Goal: Transaction & Acquisition: Purchase product/service

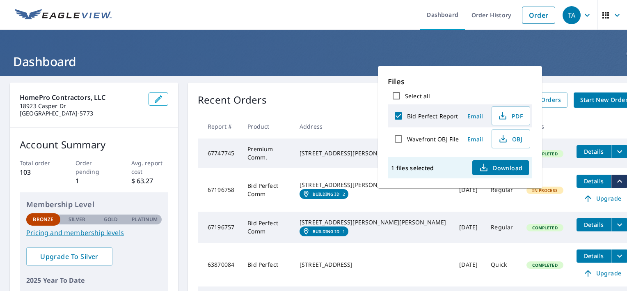
click at [587, 125] on th at bounding box center [602, 126] width 64 height 24
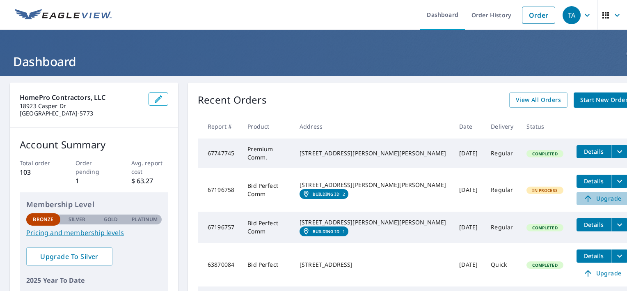
click at [582, 197] on span "Upgrade" at bounding box center [602, 198] width 41 height 10
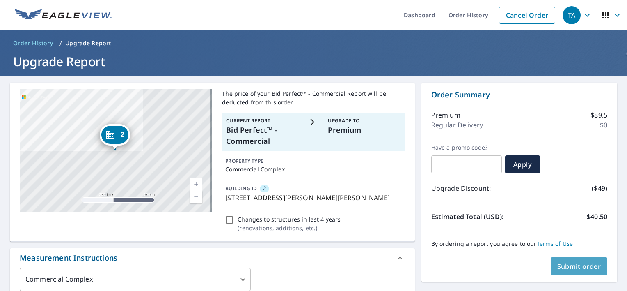
click at [569, 263] on span "Submit order" at bounding box center [579, 265] width 44 height 9
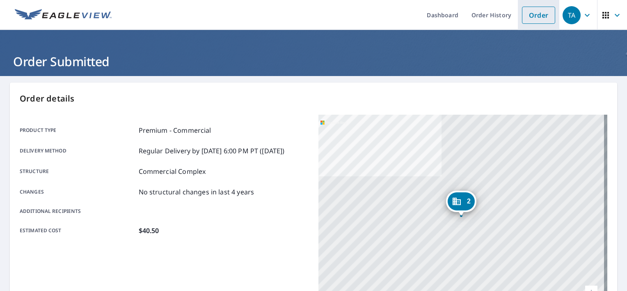
click at [533, 18] on link "Order" at bounding box center [538, 15] width 33 height 17
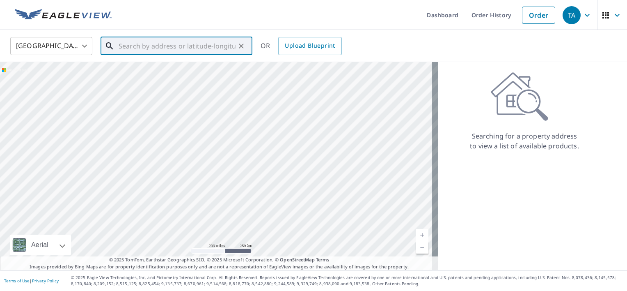
click at [143, 46] on input "text" at bounding box center [177, 45] width 117 height 23
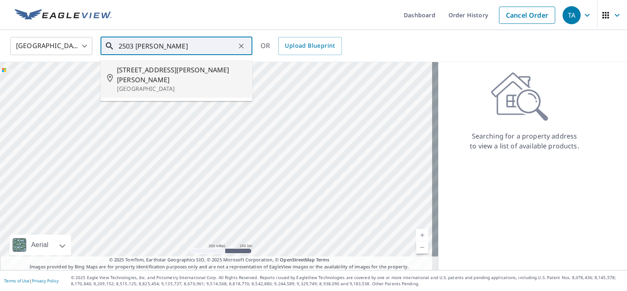
click at [140, 74] on span "[STREET_ADDRESS][PERSON_NAME][PERSON_NAME]" at bounding box center [181, 75] width 129 height 20
type input "[STREET_ADDRESS][PERSON_NAME][PERSON_NAME]"
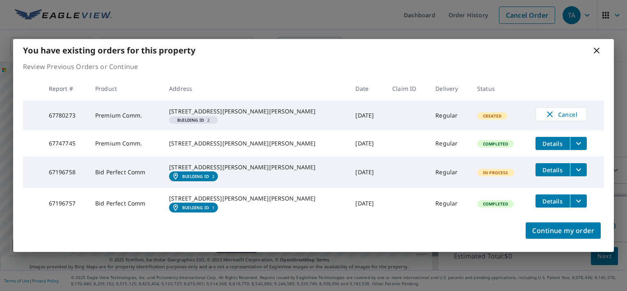
click at [596, 46] on icon at bounding box center [597, 51] width 10 height 10
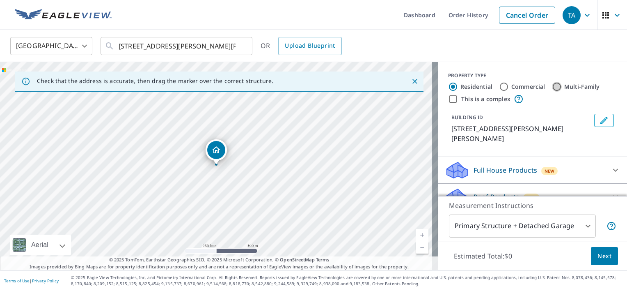
click at [552, 86] on input "Multi-Family" at bounding box center [557, 87] width 10 height 10
radio input "true"
type input "2"
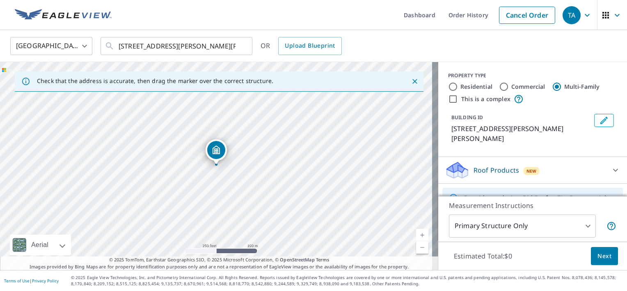
click at [416, 234] on link "Current Level 17, Zoom In" at bounding box center [422, 235] width 12 height 12
click at [416, 234] on link "Current Level 18, Zoom In" at bounding box center [422, 235] width 12 height 12
drag, startPoint x: 316, startPoint y: 212, endPoint x: 230, endPoint y: 164, distance: 98.3
click at [230, 164] on div "[STREET_ADDRESS][PERSON_NAME][PERSON_NAME]" at bounding box center [219, 166] width 438 height 208
drag, startPoint x: 126, startPoint y: 96, endPoint x: 173, endPoint y: 146, distance: 68.5
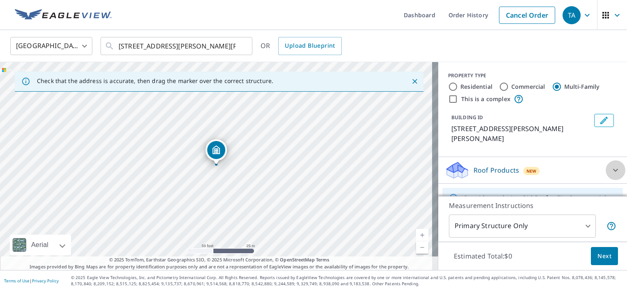
click at [611, 172] on icon at bounding box center [616, 170] width 10 height 10
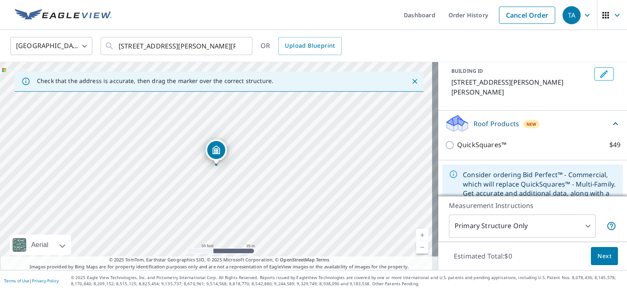
scroll to position [77, 0]
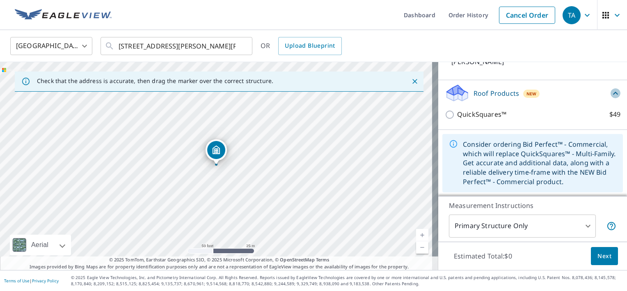
click at [613, 92] on icon at bounding box center [615, 93] width 5 height 3
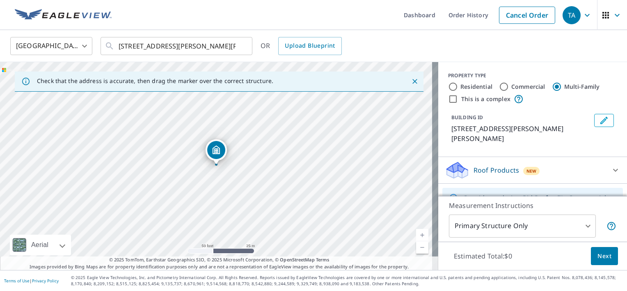
scroll to position [0, 0]
click at [448, 101] on input "This is a complex" at bounding box center [453, 99] width 10 height 10
checkbox input "true"
radio input "true"
type input "4"
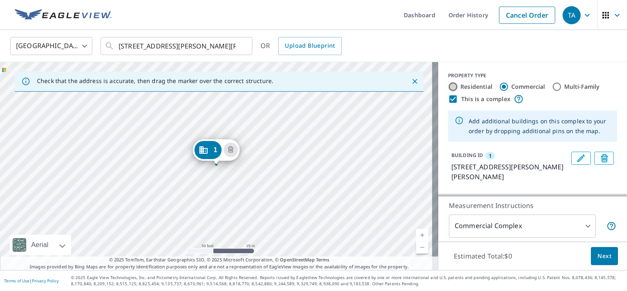
click at [448, 87] on input "Residential" at bounding box center [453, 87] width 10 height 10
radio input "true"
type input "1"
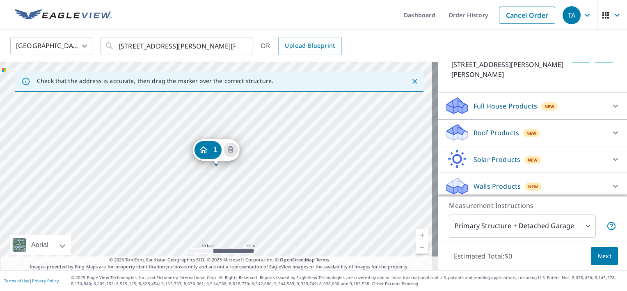
scroll to position [105, 0]
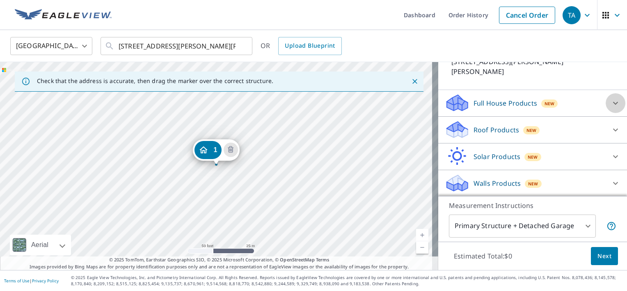
click at [613, 103] on icon at bounding box center [615, 102] width 5 height 3
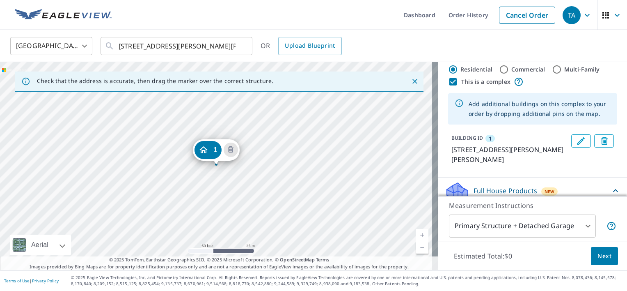
scroll to position [0, 0]
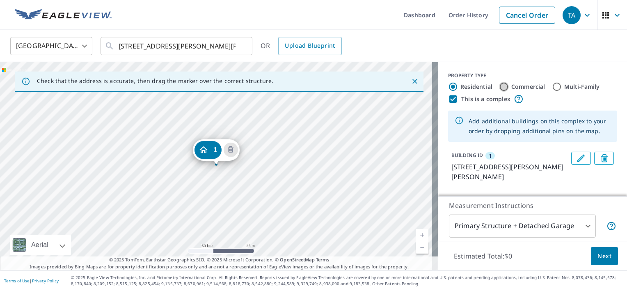
click at [500, 84] on input "Commercial" at bounding box center [504, 87] width 10 height 10
radio input "true"
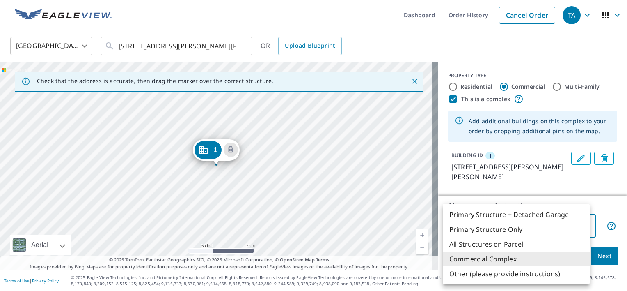
click at [581, 223] on body "TA TA Dashboard Order History Cancel Order TA [GEOGRAPHIC_DATA] [GEOGRAPHIC_DAT…" at bounding box center [313, 145] width 627 height 291
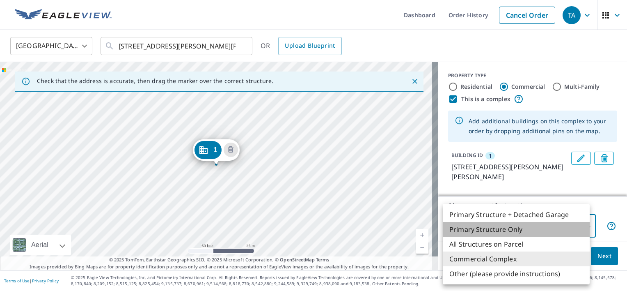
click at [511, 226] on li "Primary Structure Only" at bounding box center [516, 229] width 147 height 15
type input "2"
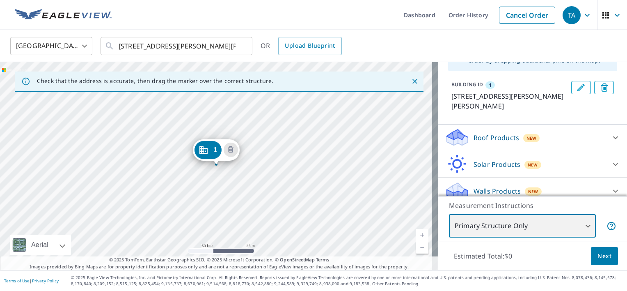
scroll to position [79, 0]
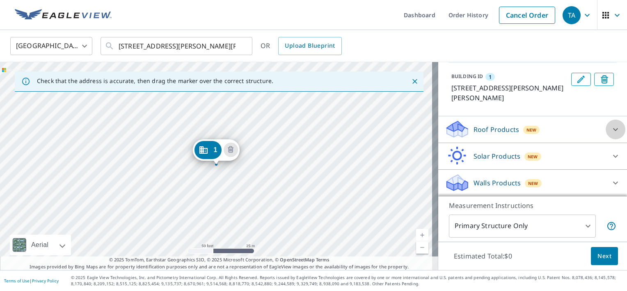
click at [613, 128] on icon at bounding box center [615, 129] width 5 height 3
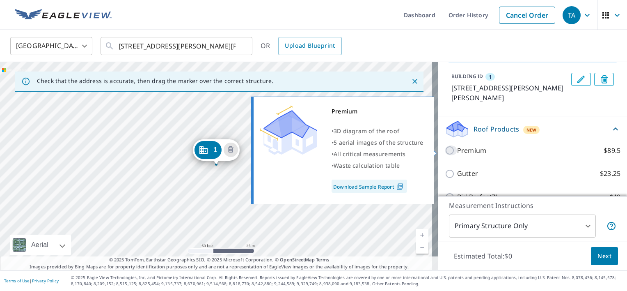
click at [445, 149] on input "Premium $89.5" at bounding box center [451, 150] width 12 height 10
checkbox input "true"
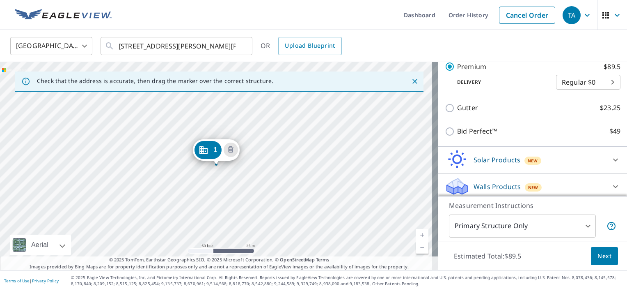
scroll to position [179, 0]
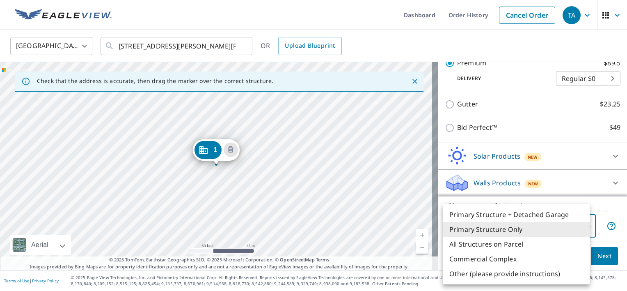
click at [581, 225] on body "TA TA Dashboard Order History Cancel Order TA [GEOGRAPHIC_DATA] [GEOGRAPHIC_DAT…" at bounding box center [313, 145] width 627 height 291
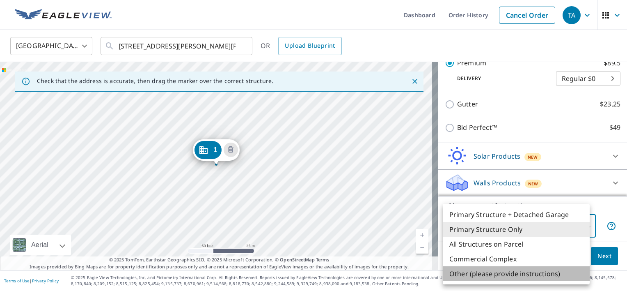
click at [504, 273] on li "Other (please provide instructions)" at bounding box center [516, 273] width 147 height 15
type input "5"
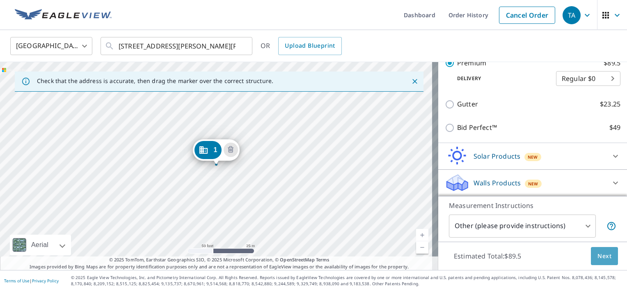
click at [599, 258] on span "Next" at bounding box center [605, 256] width 14 height 10
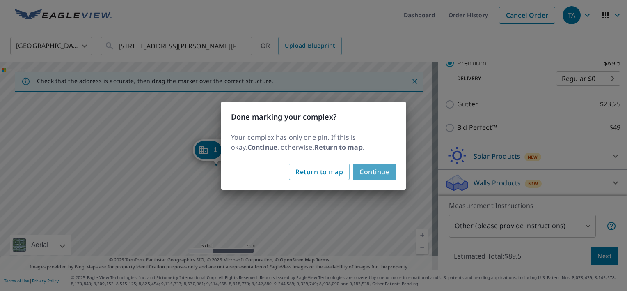
click at [379, 171] on span "Continue" at bounding box center [375, 171] width 30 height 11
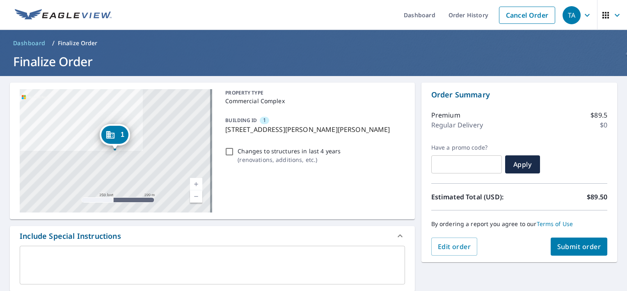
click at [34, 251] on div "x ​" at bounding box center [212, 264] width 385 height 39
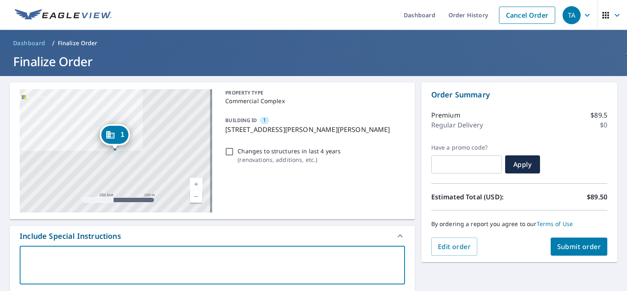
type textarea "I"
type textarea "x"
type textarea "I"
type textarea "x"
type textarea "I h"
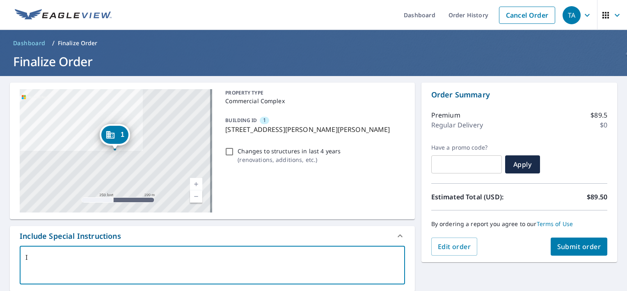
type textarea "x"
type textarea "I ha"
type textarea "x"
type textarea "I hav"
type textarea "x"
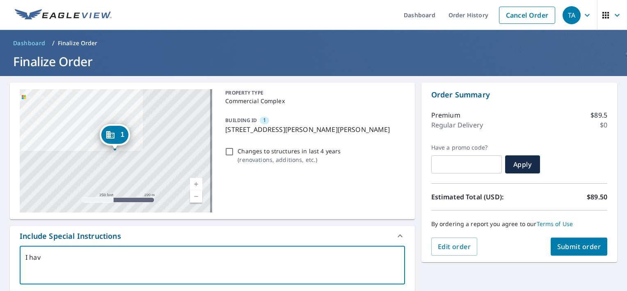
type textarea "I have"
type textarea "x"
type textarea "I have"
type textarea "x"
type textarea "I have a"
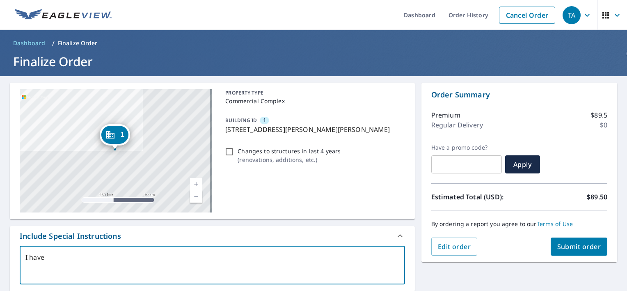
type textarea "x"
type textarea "I have al"
type textarea "x"
type textarea "I have alr"
type textarea "x"
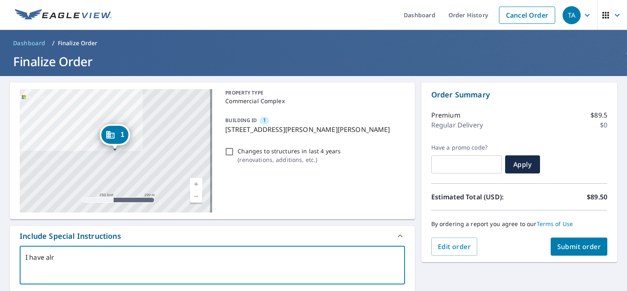
type textarea "I have alre"
type textarea "x"
type textarea "I have alrea"
type textarea "x"
type textarea "I have alread"
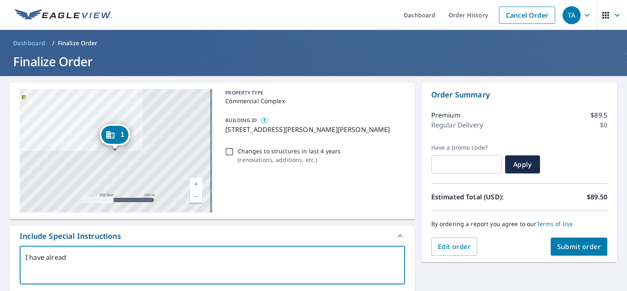
type textarea "x"
type textarea "I have already"
type textarea "x"
type textarea "I have already"
type textarea "x"
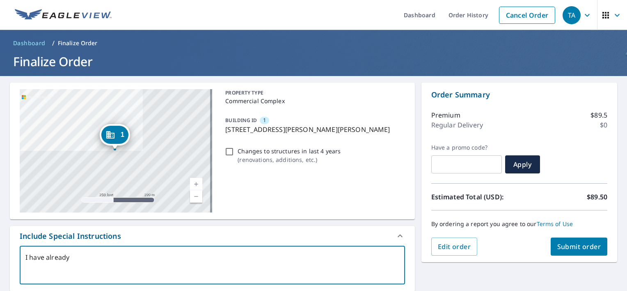
type textarea "I have already o"
type textarea "x"
type textarea "I have already or"
type textarea "x"
type textarea "I have already ord"
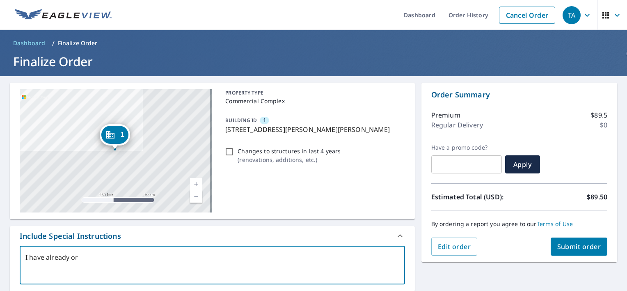
type textarea "x"
type textarea "I have already orde"
type textarea "x"
type textarea "I have already order"
type textarea "x"
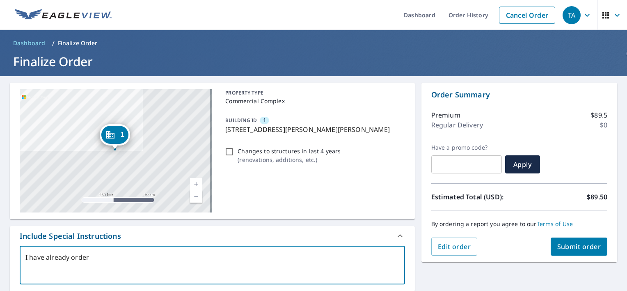
type textarea "I have already ordere"
type textarea "x"
type textarea "I have already ordered"
type textarea "x"
type textarea "I have already ordered"
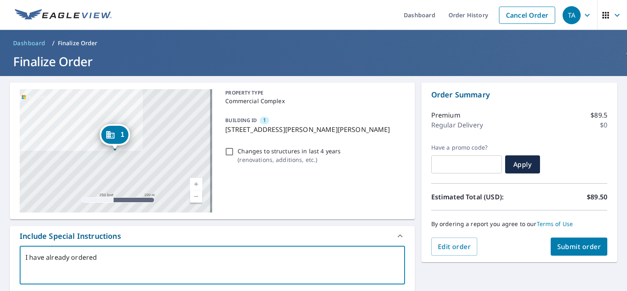
type textarea "x"
type textarea "I have already ordered t"
type textarea "x"
type textarea "I have already ordered th"
type textarea "x"
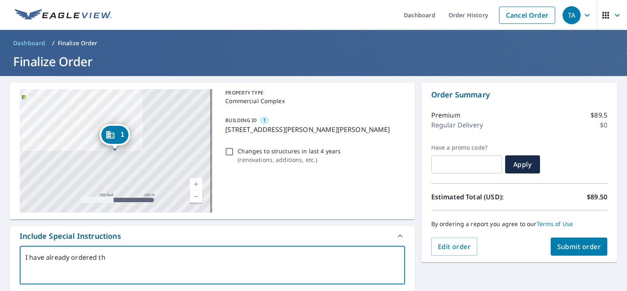
type textarea "I have already ordered the"
type textarea "x"
type textarea "I have already ordered the"
type textarea "x"
type textarea "I have already ordered the o"
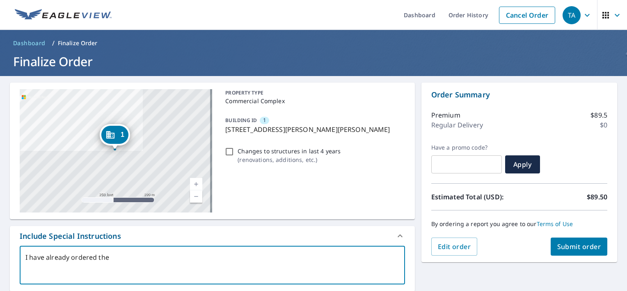
type textarea "x"
type textarea "I have already ordered the ot"
type textarea "x"
type textarea "I have already ordered the oth"
type textarea "x"
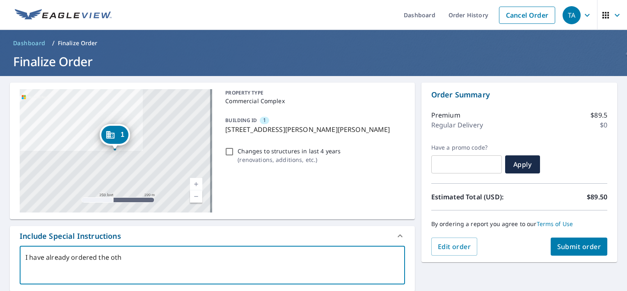
type textarea "I have already ordered the othe"
type textarea "x"
type textarea "I have already ordered the other"
type textarea "x"
type textarea "I have already ordered the other"
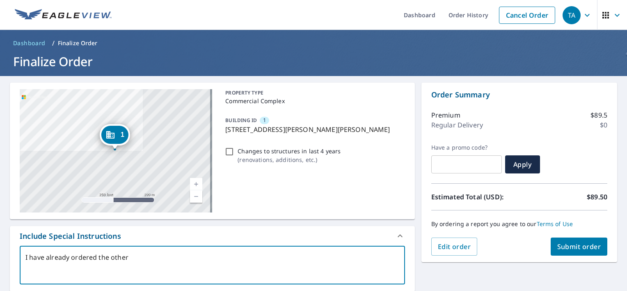
type textarea "x"
type textarea "I have already ordered the other 2"
type textarea "x"
type textarea "I have already ordered the other 2"
type textarea "x"
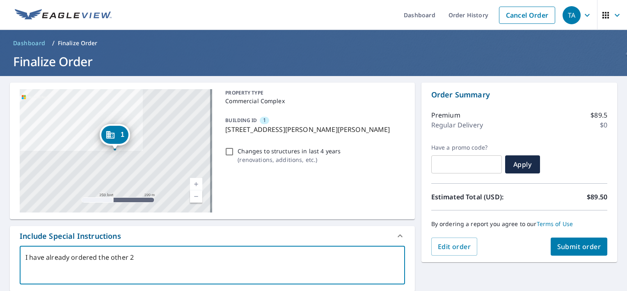
type textarea "I have already ordered the other 2 t"
type textarea "x"
type textarea "I have already ordered the other 2 te"
type textarea "x"
type textarea "I have already ordered the other 2 ten"
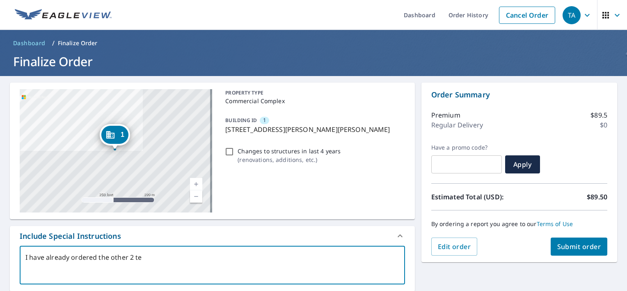
type textarea "x"
type textarea "I have already ordered the other 2 [PERSON_NAME]"
type textarea "x"
type textarea "I have already ordered the other 2 tenan"
type textarea "x"
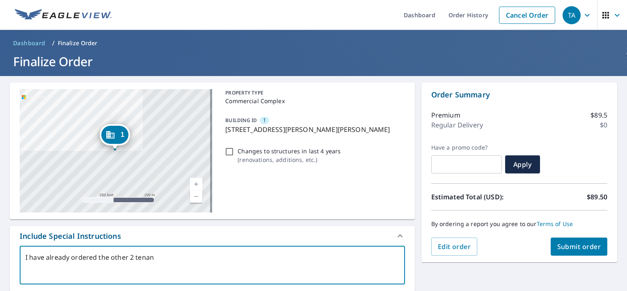
type textarea "I have already ordered the other 2 tenant"
type textarea "x"
type textarea "I have already ordered the other 2 tenant"
type textarea "x"
type textarea "I have already ordered the other 2 tenant b"
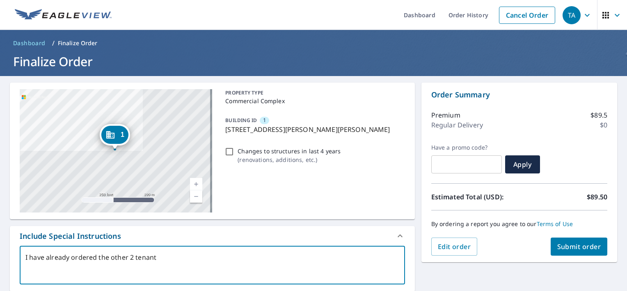
type textarea "x"
type textarea "I have already ordered the other 2 tenant bu"
type textarea "x"
type textarea "I have already ordered the other 2 tenant [PERSON_NAME]"
type textarea "x"
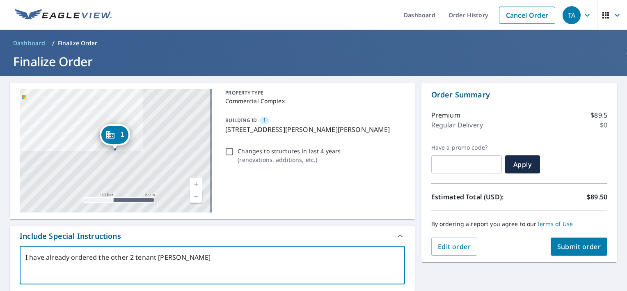
type textarea "I have already ordered the other 2 tenant buil"
type textarea "x"
type textarea "I have already ordered the other 2 tenant build"
type textarea "x"
type textarea "I have already ordered the other 2 tenant buildi"
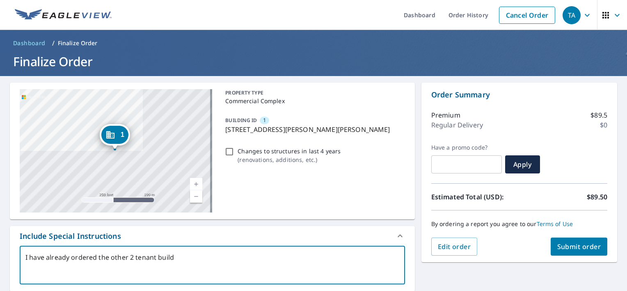
type textarea "x"
type textarea "I have already ordered the other 2 tenant buildin"
type textarea "x"
type textarea "I have already ordered the other 2 tenant building"
type textarea "x"
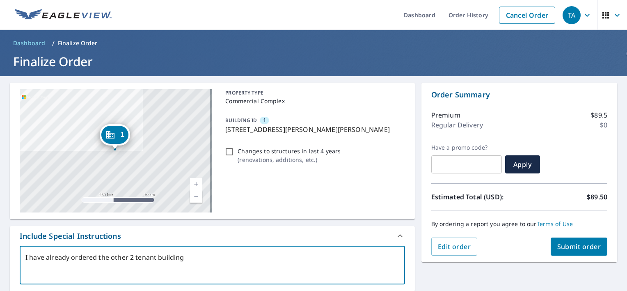
type textarea "I have already ordered the other 2 tenant buildings"
type textarea "x"
type textarea "I have already ordered the other 2 tenant buildings"
type textarea "x"
type textarea "I have already ordered the other 2 tenant buildings o"
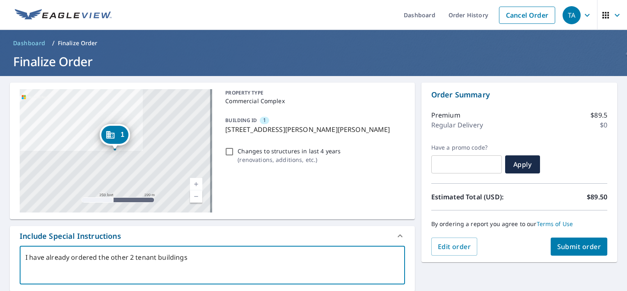
type textarea "x"
type textarea "I have already ordered the other 2 tenant buildings on"
type textarea "x"
type textarea "I have already ordered the other 2 tenant buildings on"
type textarea "x"
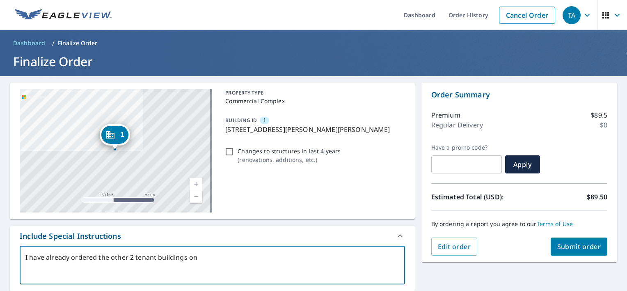
type textarea "I have already ordered the other 2 tenant buildings on t"
type textarea "x"
type textarea "I have already ordered the other 2 tenant buildings on th"
type textarea "x"
type textarea "I have already ordered the other 2 tenant buildings on thi"
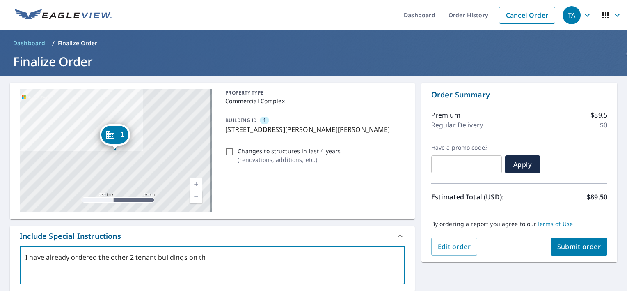
type textarea "x"
type textarea "I have already ordered the other 2 tenant buildings on this"
type textarea "x"
type textarea "I have already ordered the other 2 tenant buildings on this"
type textarea "x"
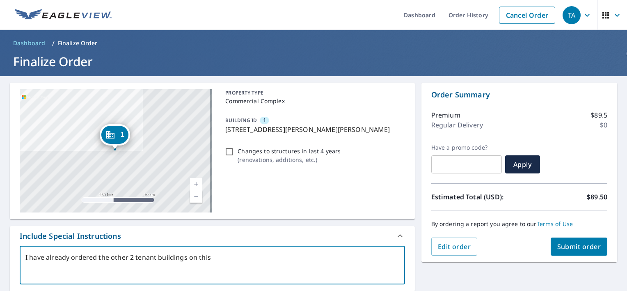
type textarea "I have already ordered the other 2 tenant buildings on this p"
type textarea "x"
type textarea "I have already ordered the other 2 tenant buildings on this pr"
type textarea "x"
type textarea "I have already ordered the other 2 tenant buildings on this pro"
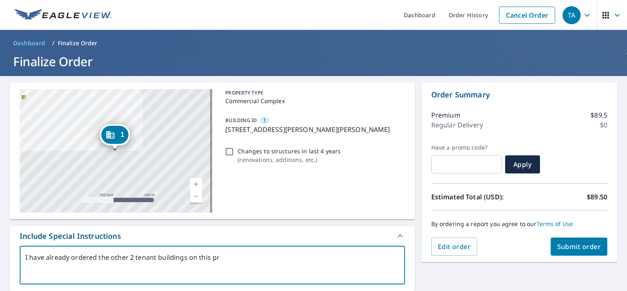
type textarea "x"
type textarea "I have already ordered the other 2 tenant buildings on this prop"
type textarea "x"
type textarea "I have already ordered the other 2 tenant buildings on this prope"
type textarea "x"
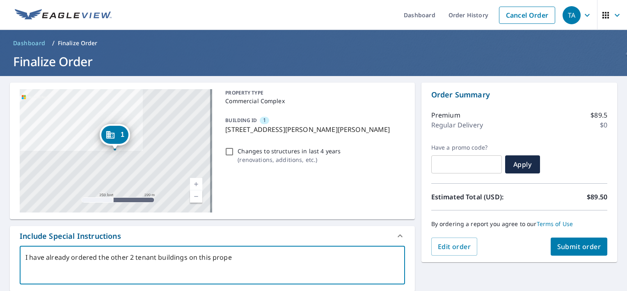
type textarea "I have already ordered the other 2 tenant buildings on this proper"
type textarea "x"
type textarea "I have already ordered the other 2 tenant buildings on this propert"
type textarea "x"
type textarea "I have already ordered the other 2 tenant buildings on this property"
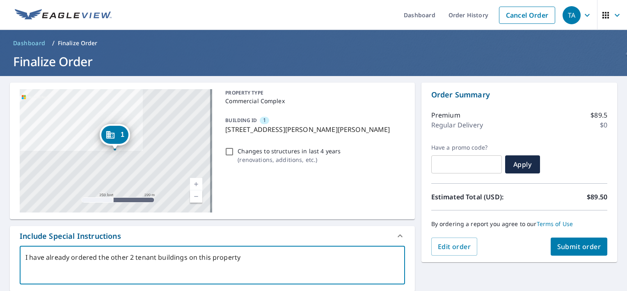
type textarea "x"
type textarea "I have already ordered the other 2 tenant buildings on this property,"
type textarea "x"
type textarea "I have already ordered the other 2 tenant buildings on this property,"
type textarea "x"
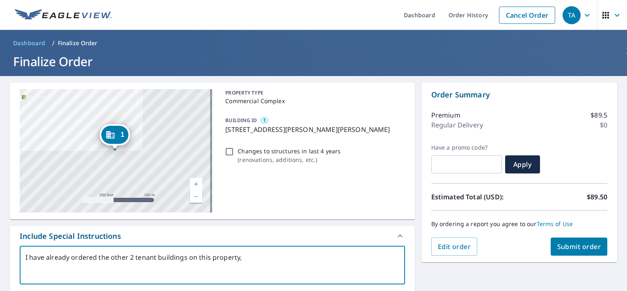
type textarea "I have already ordered the other 2 tenant buildings on this property, b"
type textarea "x"
type textarea "I have already ordered the other 2 tenant buildings on this property, bu"
type textarea "x"
type textarea "I have already ordered the other 2 tenant buildings on this property, but"
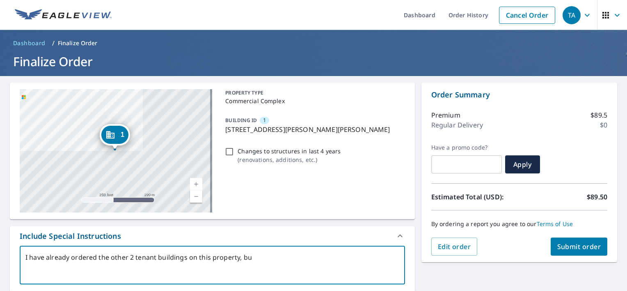
type textarea "x"
type textarea "I have already ordered the other 2 tenant buildings on this property, but"
type textarea "x"
type textarea "I have already ordered the other 2 tenant buildings on this property, but m"
type textarea "x"
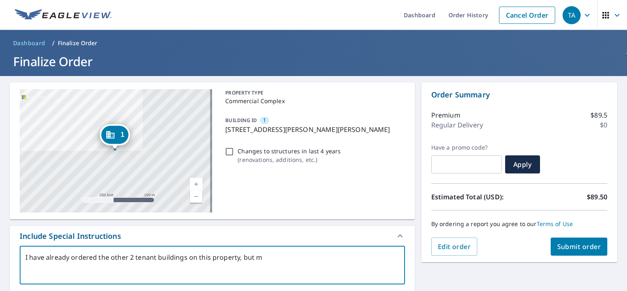
type textarea "I have already ordered the other 2 tenant buildings on this property, but me"
type textarea "x"
type textarea "I have already ordered the other 2 tenant buildings on this property, but me"
type textarea "x"
type textarea "I have already ordered the other 2 tenant buildings on this property, but me a"
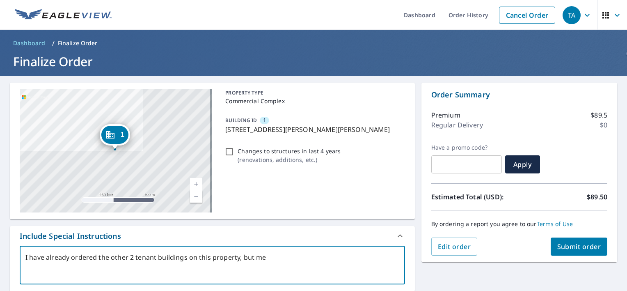
type textarea "x"
type textarea "I have already ordered the other 2 tenant buildings on this property, but me an"
type textarea "x"
type textarea "I have already ordered the other 2 tenant buildings on this property, but me and"
type textarea "x"
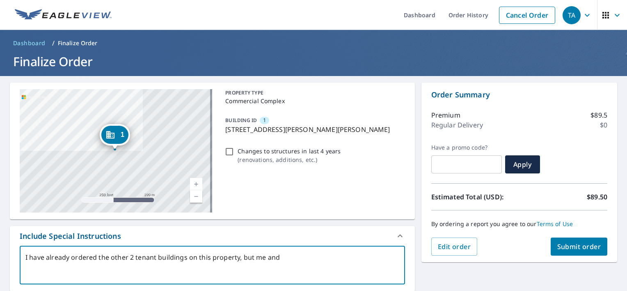
type textarea "I have already ordered the other 2 tenant buildings on this property, but me and"
type textarea "x"
type textarea "I have already ordered the other 2 tenant buildings on this property, but me an…"
type textarea "x"
type textarea "I have already ordered the other 2 tenant buildings on this property, but me an…"
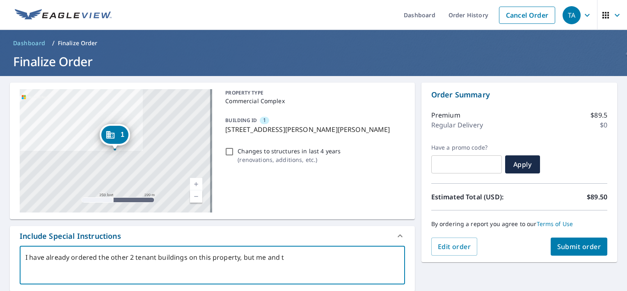
type textarea "x"
type textarea "I have already ordered the other 2 tenant buildings on this property, but me an…"
type textarea "x"
type textarea "I have already ordered the other 2 tenant buildings on this property, but me an…"
type textarea "x"
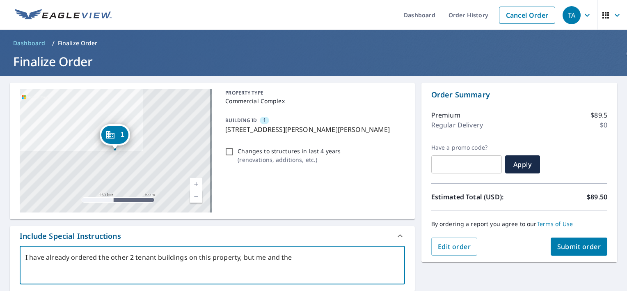
type textarea "I have already ordered the other 2 tenant buildings on this property, but me an…"
type textarea "x"
type textarea "I have already ordered the other 2 tenant buildings on this property, but me an…"
type textarea "x"
type textarea "I have already ordered the other 2 tenant buildings on this property, but me an…"
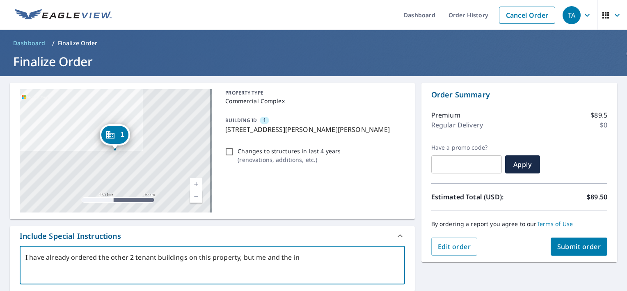
type textarea "x"
type textarea "I have already ordered the other 2 tenant buildings on this property, but me an…"
type textarea "x"
type textarea "I have already ordered the other 2 tenant buildings on this property, but me an…"
type textarea "x"
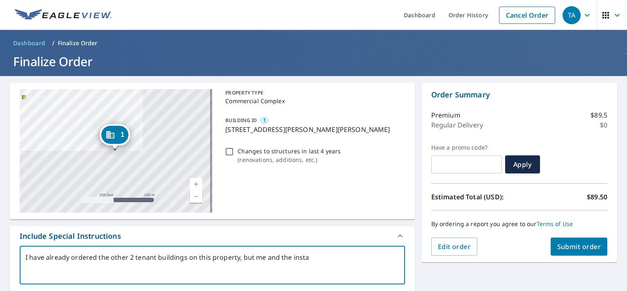
type textarea "I have already ordered the other 2 tenant buildings on this property, but me an…"
type textarea "x"
type textarea "I have already ordered the other 2 tenant buildings on this property, but me an…"
type textarea "x"
type textarea "I have already ordered the other 2 tenant buildings on this property, but me an…"
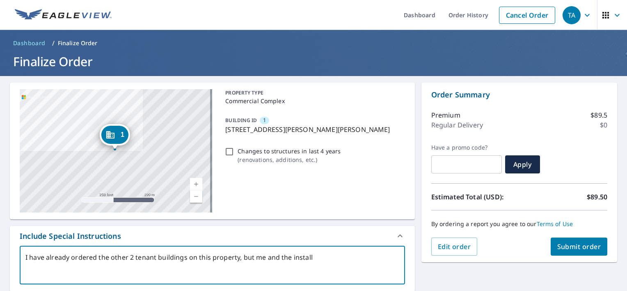
type textarea "x"
type textarea "I have already ordered the other 2 tenant buildings on this property, but me an…"
type textarea "x"
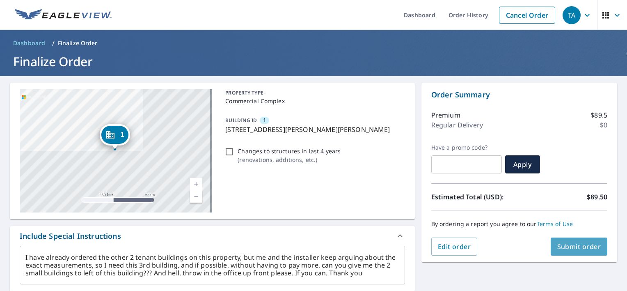
click at [562, 243] on span "Submit order" at bounding box center [579, 246] width 44 height 9
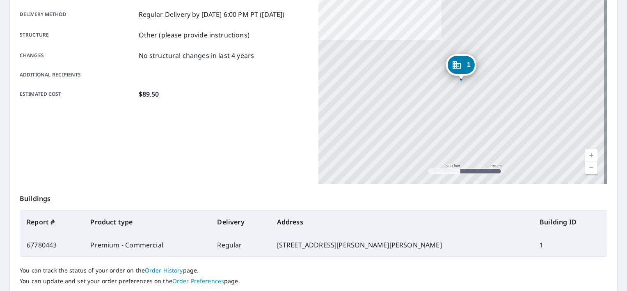
scroll to position [167, 0]
